Goal: Task Accomplishment & Management: Complete application form

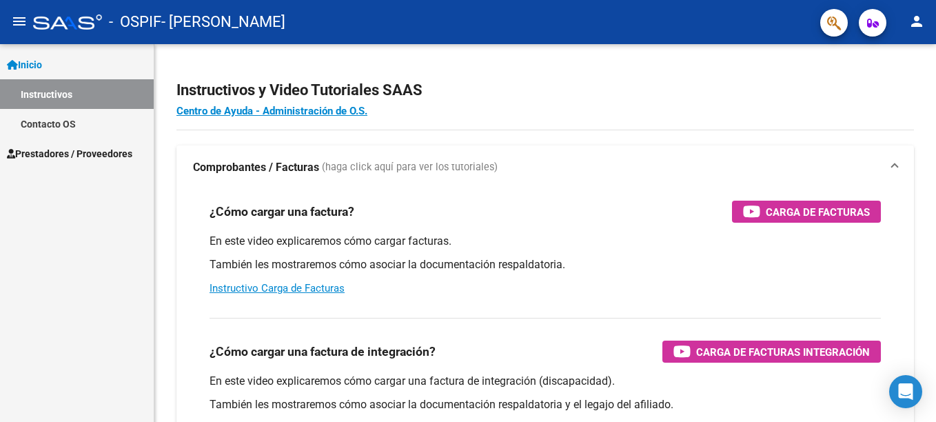
click at [130, 150] on span "Prestadores / Proveedores" at bounding box center [69, 153] width 125 height 15
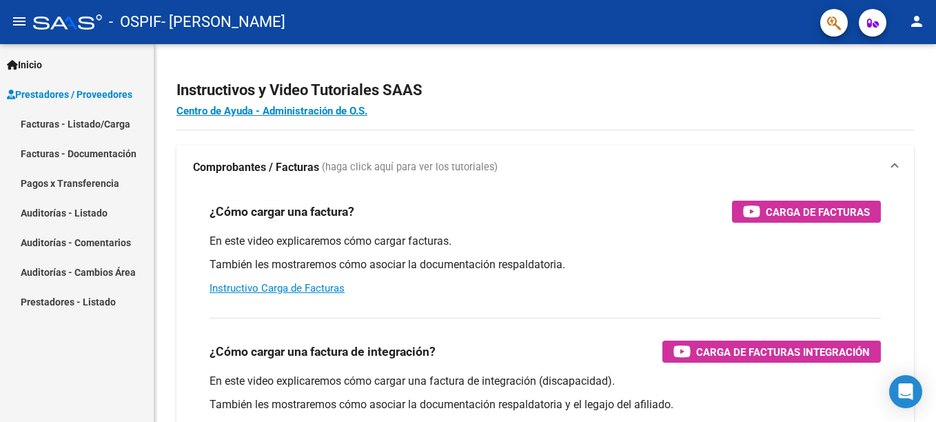
click at [91, 123] on link "Facturas - Listado/Carga" at bounding box center [77, 124] width 154 height 30
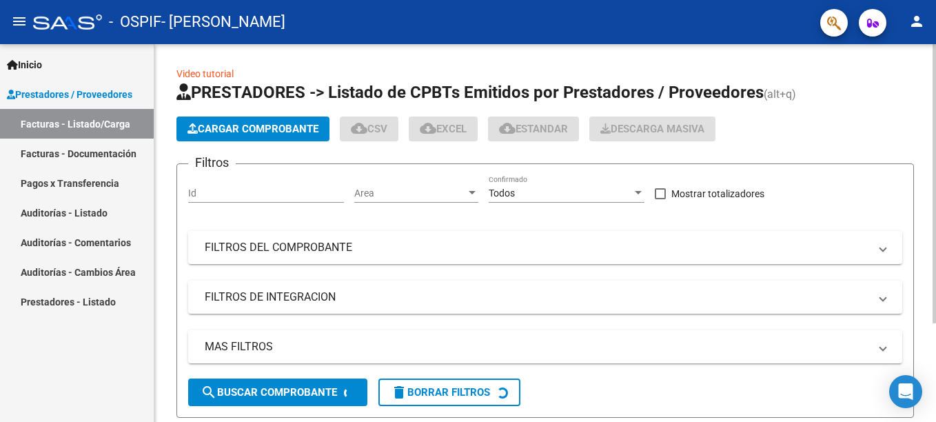
click at [197, 128] on icon "button" at bounding box center [193, 128] width 10 height 10
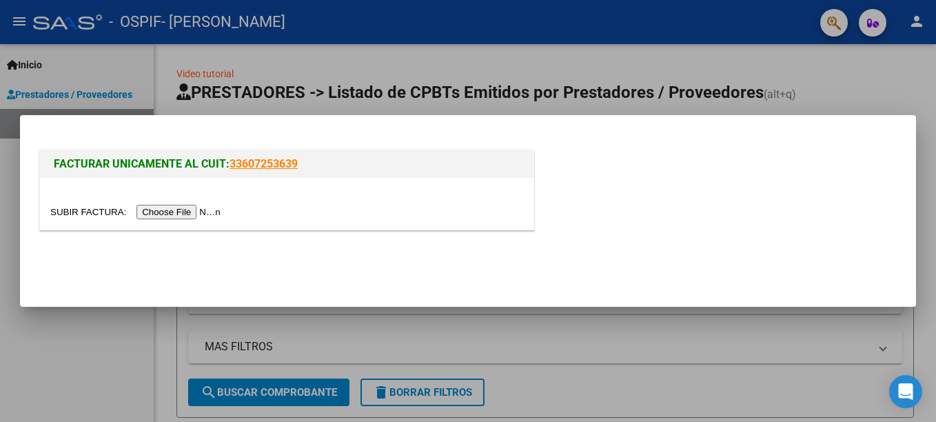
click at [158, 216] on input "file" at bounding box center [137, 212] width 174 height 14
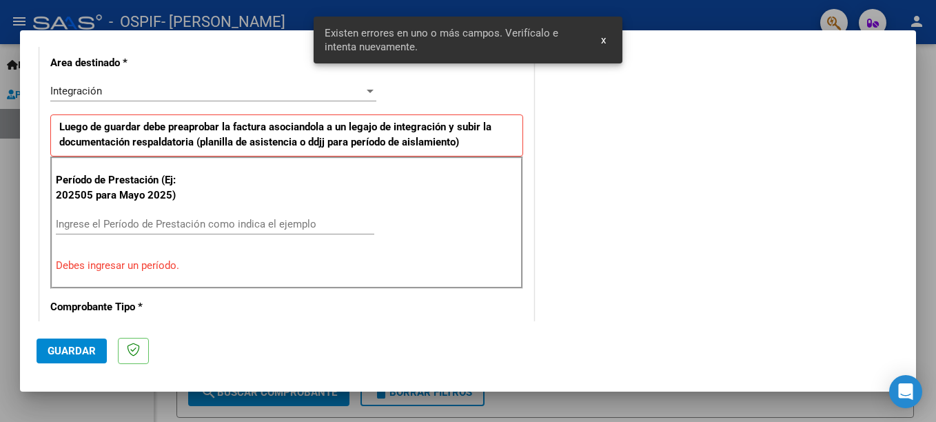
scroll to position [343, 0]
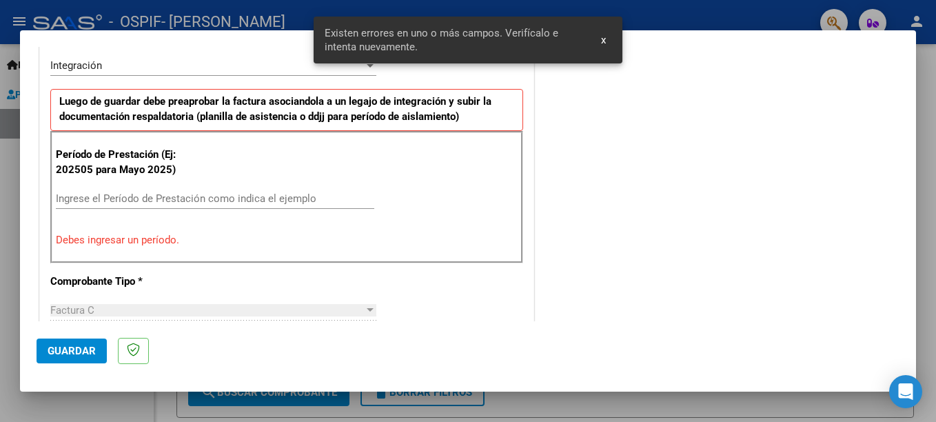
click at [229, 191] on div "Ingrese el Período de Prestación como indica el ejemplo" at bounding box center [215, 198] width 319 height 21
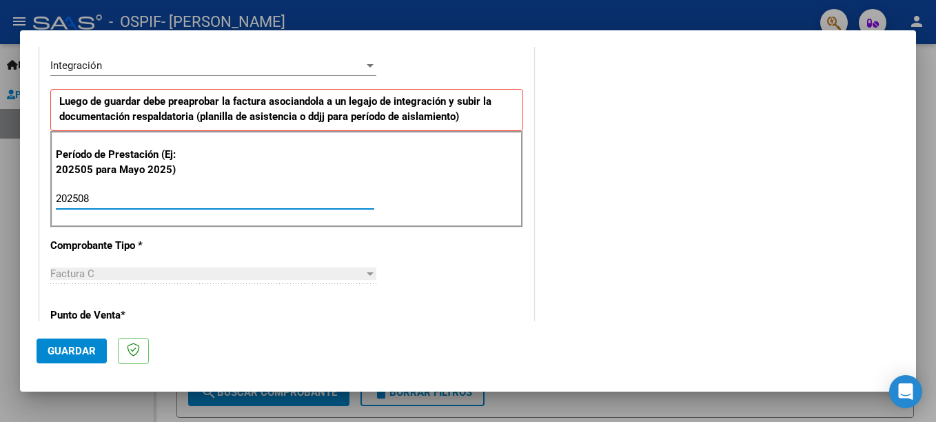
type input "202508"
click at [211, 310] on div "CUIT * 27-30482480-3 Ingresar CUIT ANALISIS PRESTADOR [PERSON_NAME] [PERSON_NAM…" at bounding box center [287, 396] width 494 height 1038
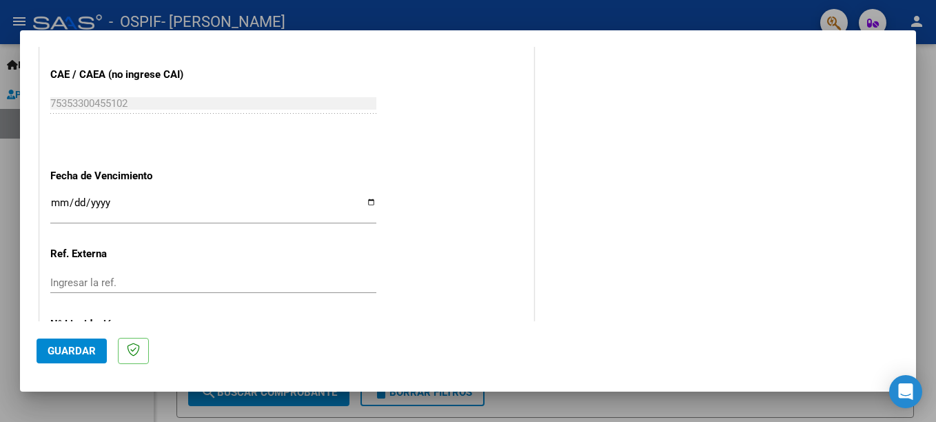
scroll to position [874, 0]
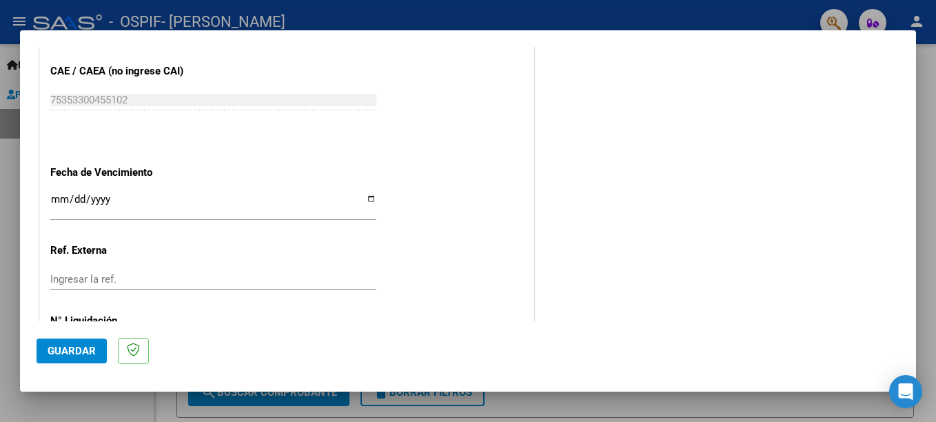
click at [368, 198] on input "Ingresar la fecha" at bounding box center [213, 205] width 326 height 22
type input "[DATE]"
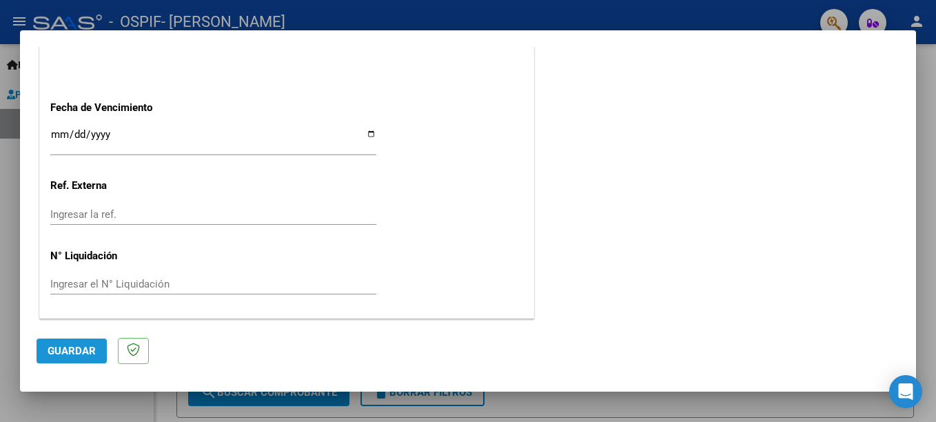
click at [83, 347] on span "Guardar" at bounding box center [72, 351] width 48 height 12
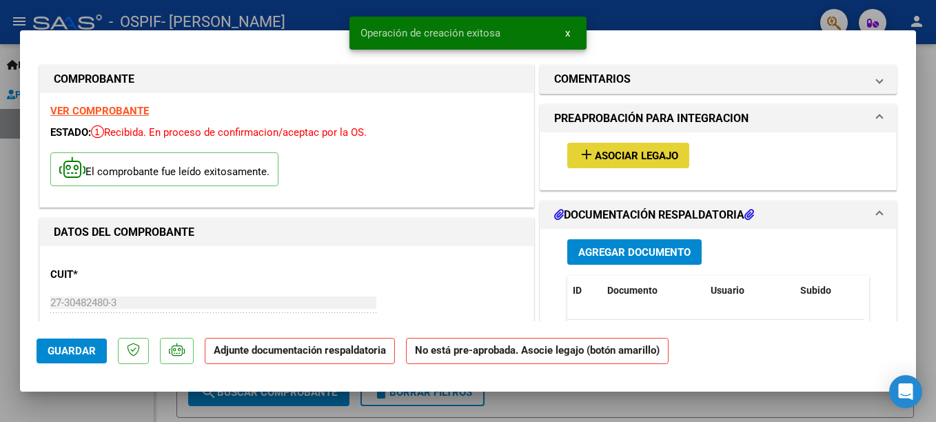
click at [595, 157] on span "Asociar Legajo" at bounding box center [636, 156] width 83 height 12
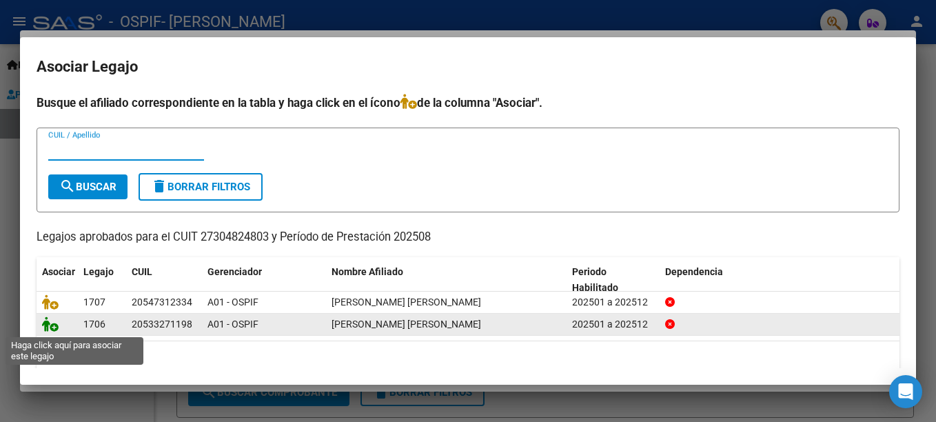
click at [56, 323] on icon at bounding box center [50, 324] width 17 height 15
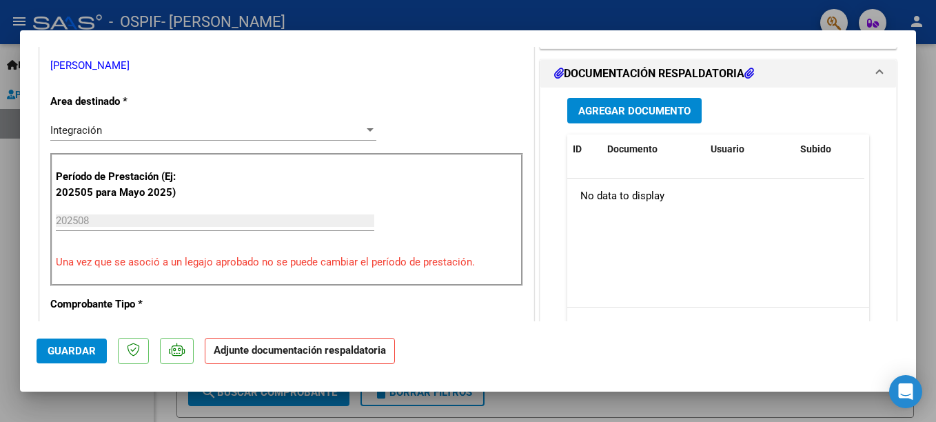
scroll to position [301, 0]
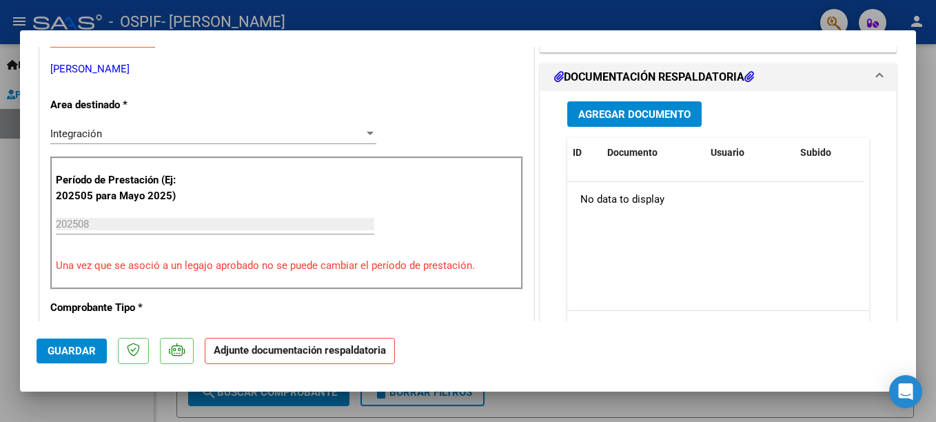
click at [652, 111] on span "Agregar Documento" at bounding box center [635, 114] width 112 height 12
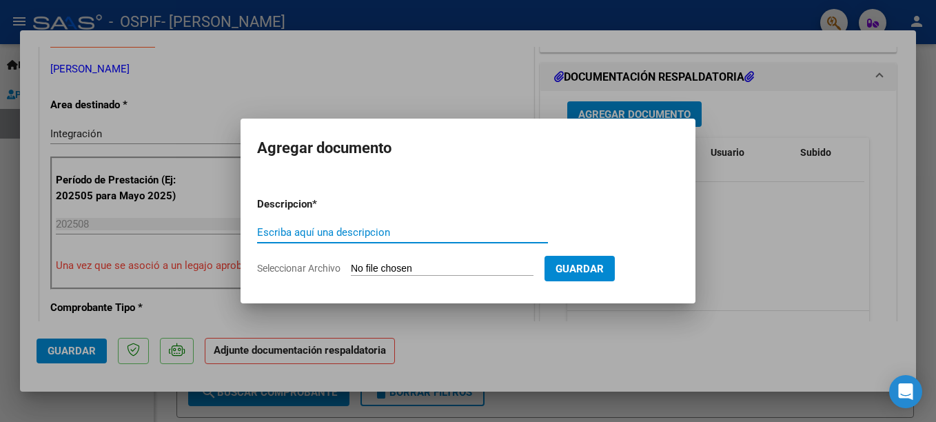
click at [368, 229] on input "Escriba aquí una descripcion" at bounding box center [402, 232] width 291 height 12
type input "p"
type input "Planilla asistencia"
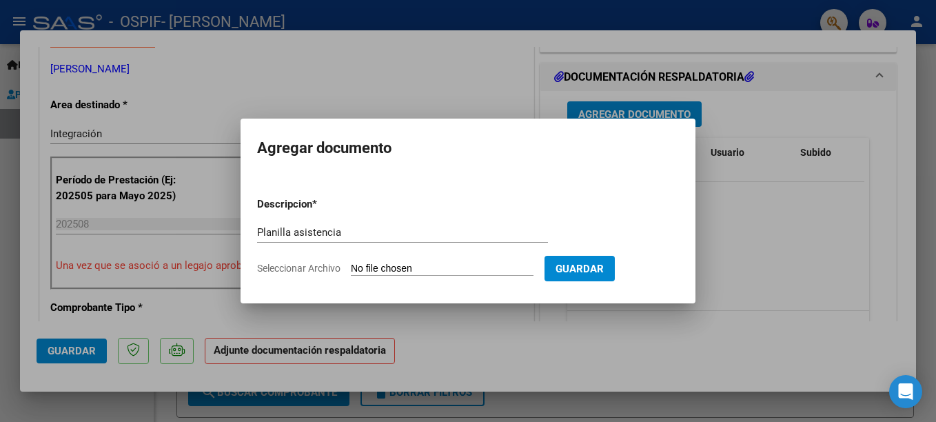
click at [491, 264] on input "Seleccionar Archivo" at bounding box center [442, 269] width 183 height 13
type input "C:\fakepath\Asistencia psp Af. [PERSON_NAME] [DATE].pdf"
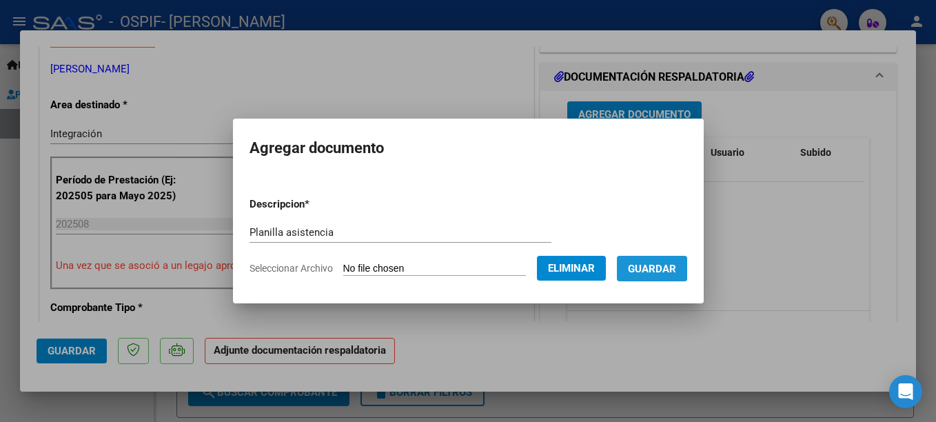
click at [661, 268] on span "Guardar" at bounding box center [652, 269] width 48 height 12
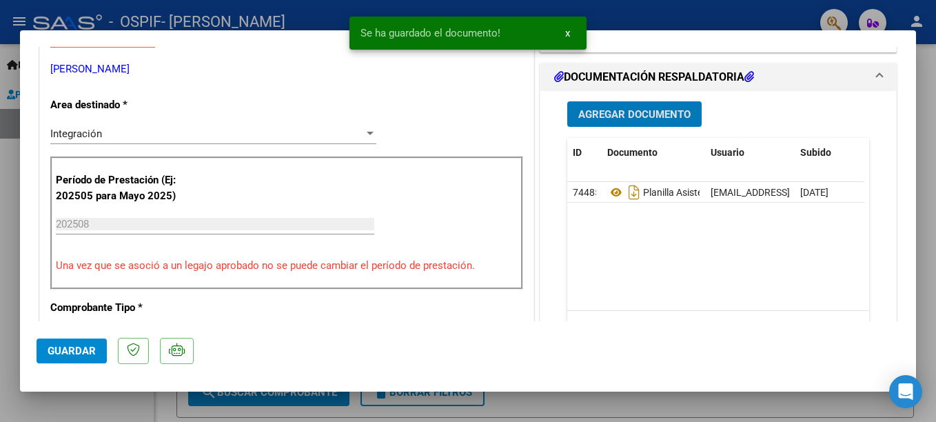
click at [616, 112] on span "Agregar Documento" at bounding box center [635, 114] width 112 height 12
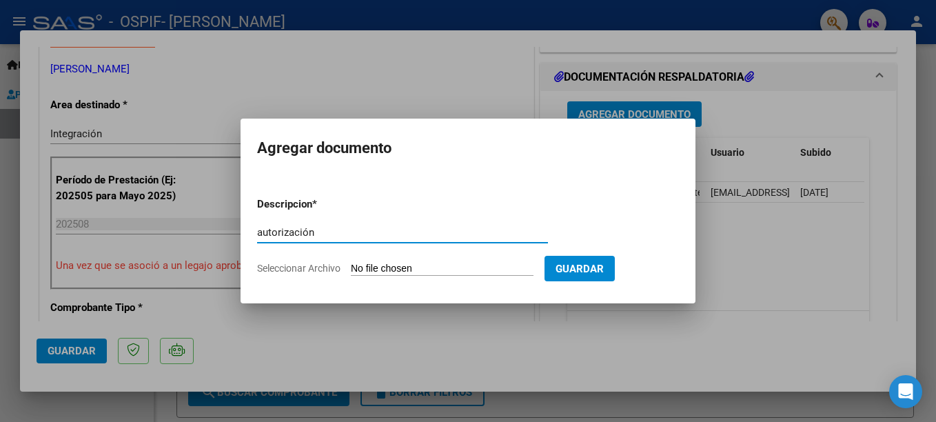
type input "autorización"
click at [374, 262] on app-file-uploader "Seleccionar Archivo" at bounding box center [401, 268] width 288 height 12
click at [367, 268] on input "Seleccionar Archivo" at bounding box center [442, 269] width 183 height 13
type input "C:\fakepath\Autorizacion Af. [PERSON_NAME] 2025.pdf.jpg"
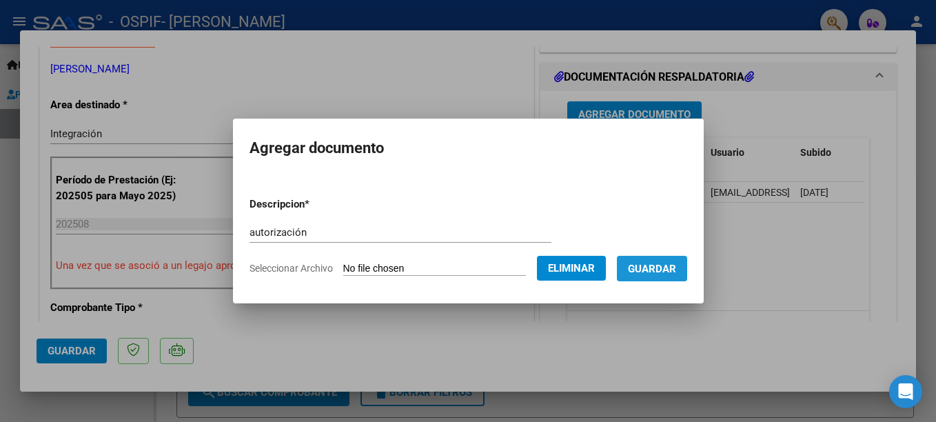
click at [676, 264] on span "Guardar" at bounding box center [652, 269] width 48 height 12
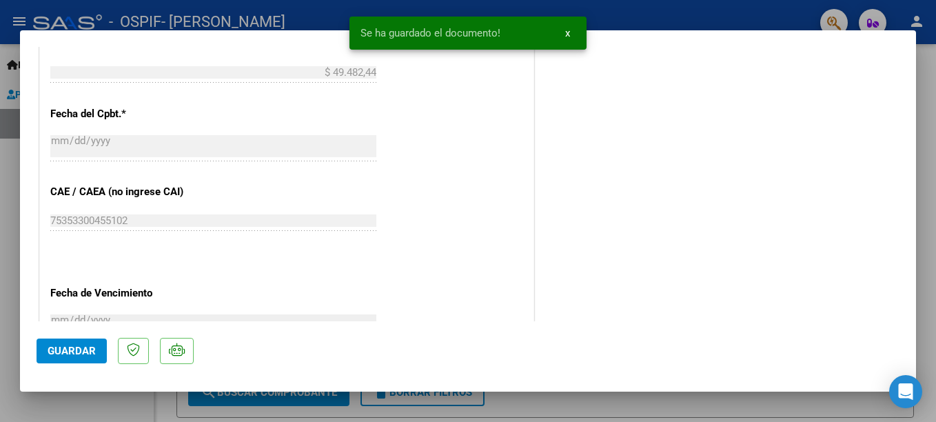
scroll to position [960, 0]
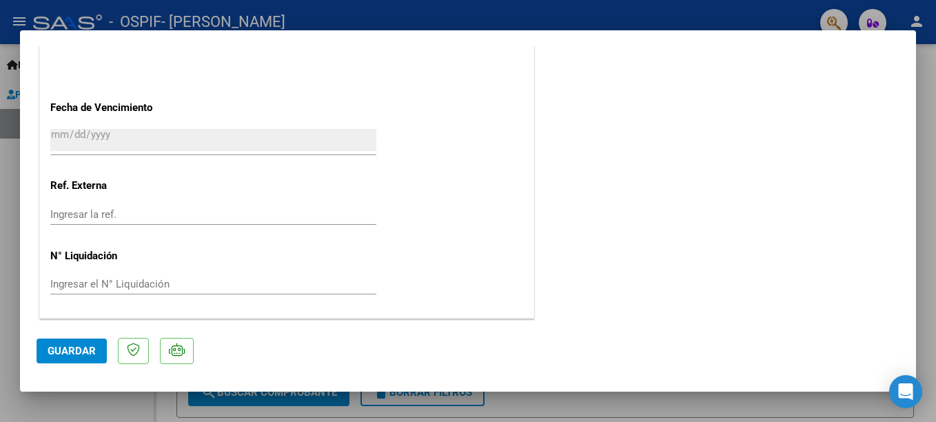
click at [90, 357] on button "Guardar" at bounding box center [72, 351] width 70 height 25
click at [925, 122] on div at bounding box center [468, 211] width 936 height 422
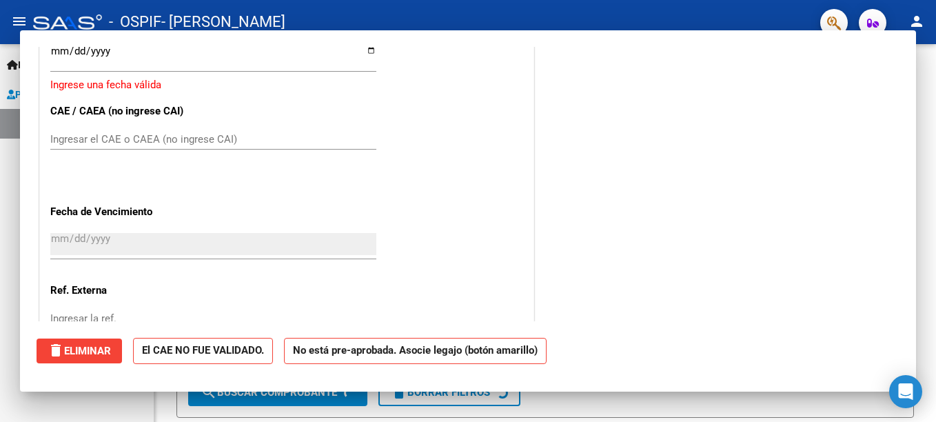
scroll to position [0, 0]
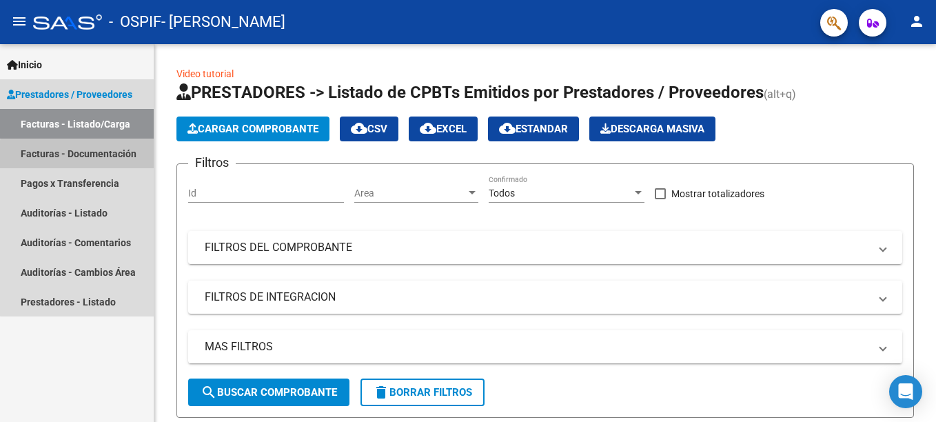
click at [89, 156] on link "Facturas - Documentación" at bounding box center [77, 154] width 154 height 30
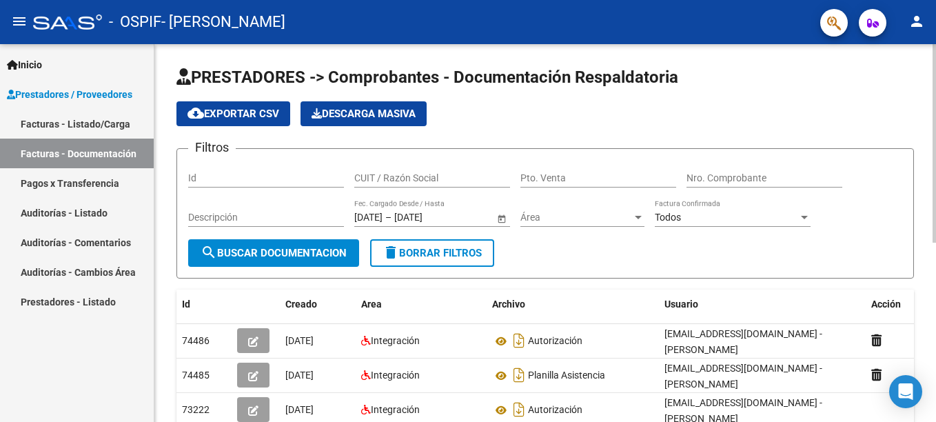
click at [901, 165] on div "PRESTADORES -> Comprobantes - Documentación Respaldatoria cloud_download Export…" at bounding box center [546, 398] width 785 height 708
click at [95, 120] on link "Facturas - Listado/Carga" at bounding box center [77, 124] width 154 height 30
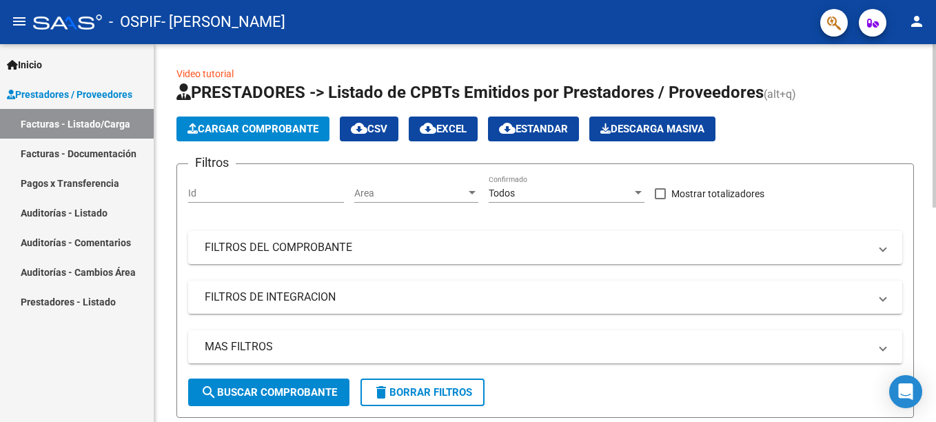
drag, startPoint x: 930, startPoint y: 179, endPoint x: 936, endPoint y: 237, distance: 58.9
click at [936, 237] on html "menu - OSPIF - [PERSON_NAME] person Inicio Instructivos Contacto OS Prestadores…" at bounding box center [468, 211] width 936 height 422
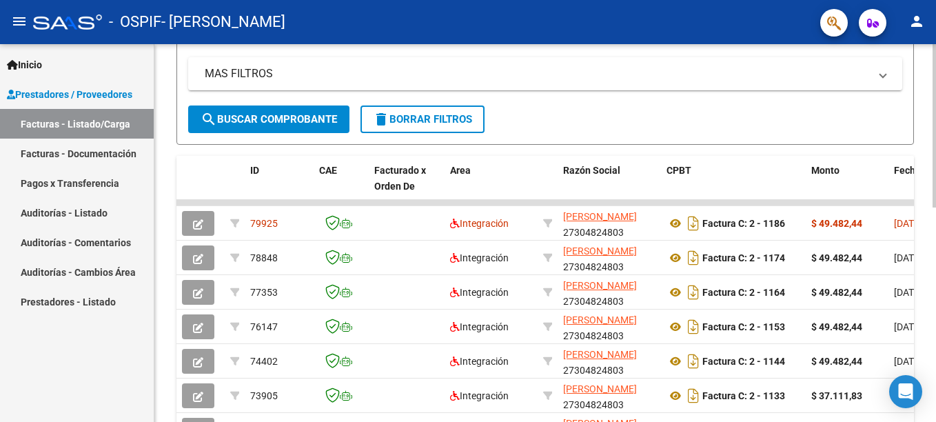
scroll to position [274, 0]
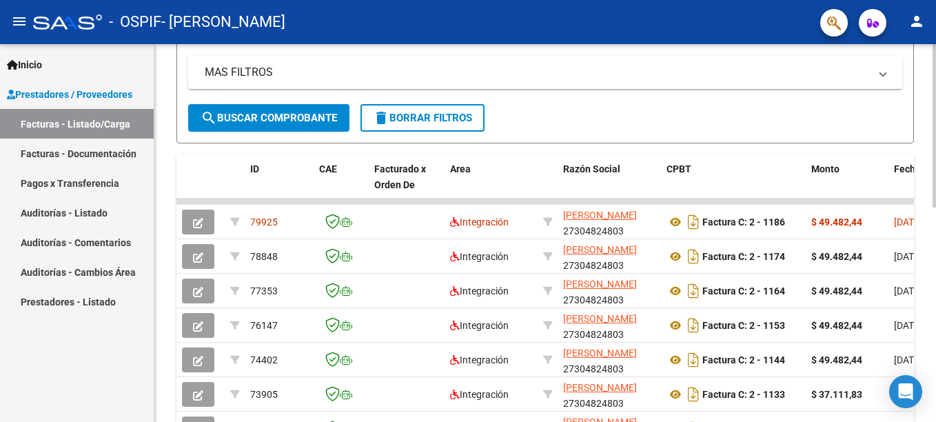
click at [936, 201] on html "menu - OSPIF - [PERSON_NAME] person Inicio Instructivos Contacto OS Prestadores…" at bounding box center [468, 211] width 936 height 422
